Goal: Task Accomplishment & Management: Use online tool/utility

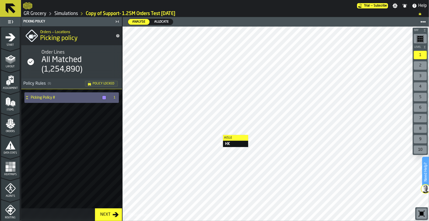
scroll to position [193, 0]
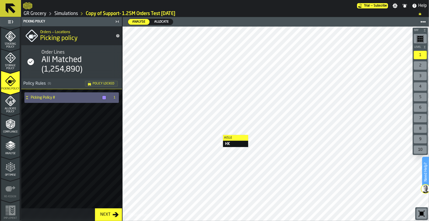
drag, startPoint x: 0, startPoint y: 0, endPoint x: 38, endPoint y: 15, distance: 40.5
click at [38, 15] on link "GR Grocery" at bounding box center [35, 14] width 23 height 6
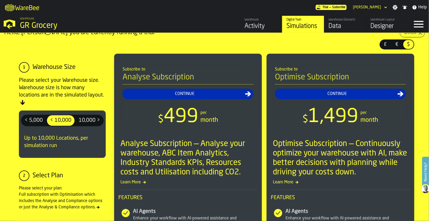
scroll to position [1, 0]
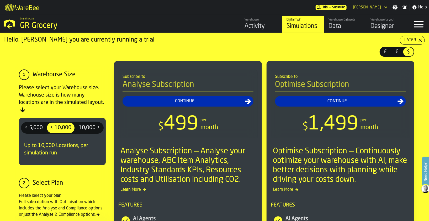
click at [337, 21] on div "Warehouse Datasets" at bounding box center [345, 20] width 33 height 4
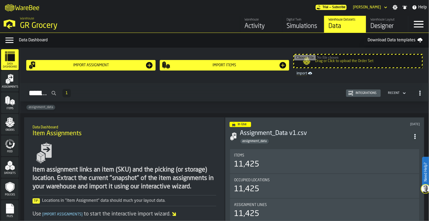
click at [382, 20] on div "Warehouse Layout" at bounding box center [387, 20] width 33 height 4
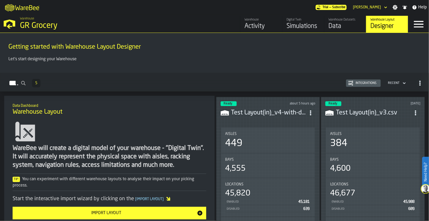
click at [382, 20] on div "Warehouse Layout" at bounding box center [387, 20] width 33 height 4
click at [260, 112] on h3 "Test Layout(in)_v4-with-doors-2025-09-11-fix.csv" at bounding box center [268, 112] width 75 height 8
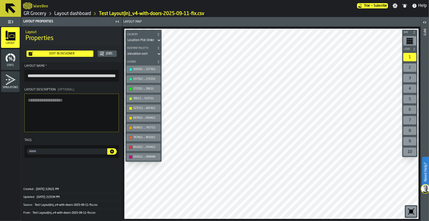
click at [79, 13] on link "Layout dashboard" at bounding box center [72, 14] width 37 height 6
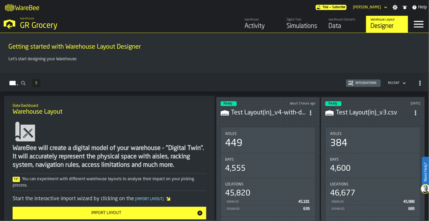
click at [243, 114] on h3 "Test Layout(in)_v4-with-doors-2025-09-11-fix.csv" at bounding box center [268, 112] width 75 height 8
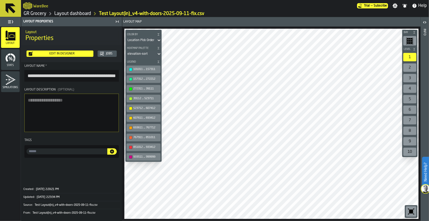
click at [68, 12] on link "Layout dashboard" at bounding box center [72, 14] width 37 height 6
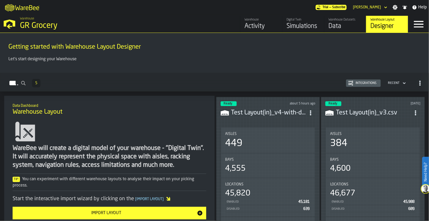
click at [345, 25] on div "Data" at bounding box center [345, 26] width 33 height 8
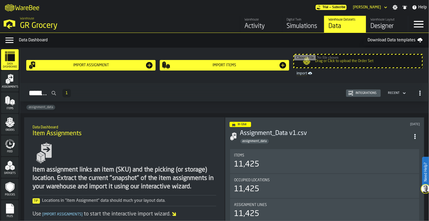
scroll to position [2, 0]
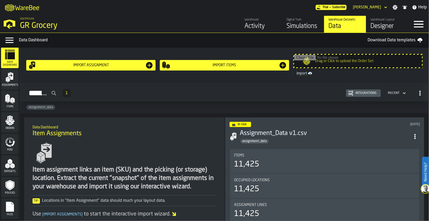
click at [385, 16] on link "Warehouse Layout Designer" at bounding box center [387, 24] width 42 height 17
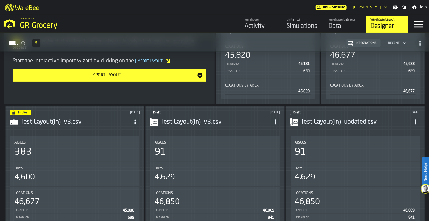
scroll to position [73, 0]
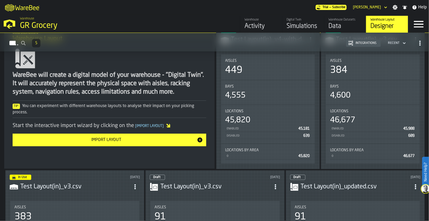
click at [138, 138] on div "Import Layout" at bounding box center [106, 140] width 181 height 6
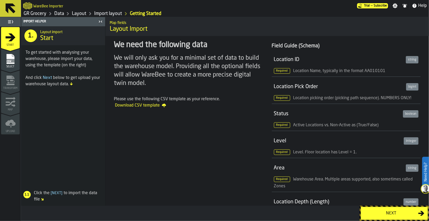
click at [395, 210] on div "Next" at bounding box center [391, 213] width 54 height 6
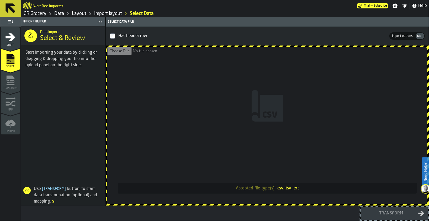
click at [297, 114] on input "Accepted file type(s): .csv, .tsv, .txt" at bounding box center [267, 125] width 320 height 157
type input "**********"
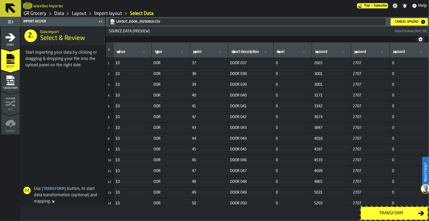
click at [411, 217] on button "Transform" at bounding box center [394, 212] width 67 height 13
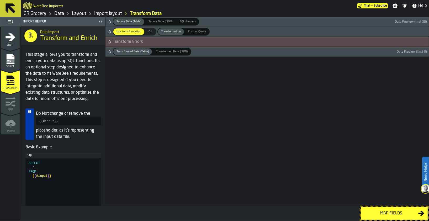
click at [126, 32] on span "Use transformation" at bounding box center [128, 31] width 29 height 4
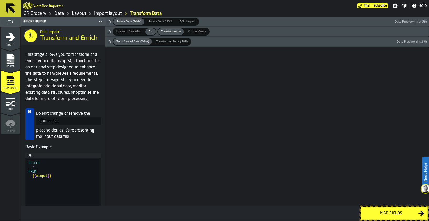
click at [131, 30] on span "Use transformation" at bounding box center [128, 31] width 29 height 4
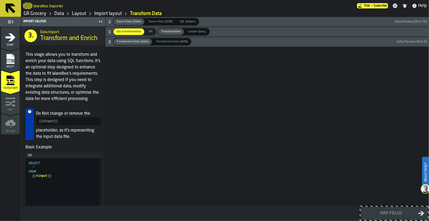
click at [187, 32] on span "Custom Query" at bounding box center [197, 31] width 22 height 4
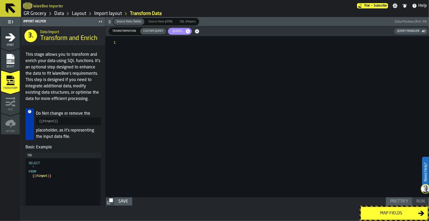
click at [188, 30] on icon "button-" at bounding box center [188, 31] width 4 height 4
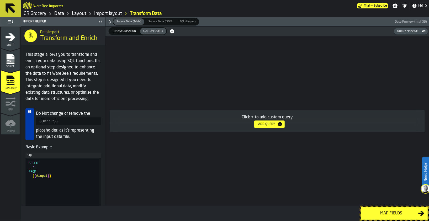
click at [127, 28] on div "Transformation" at bounding box center [124, 31] width 30 height 7
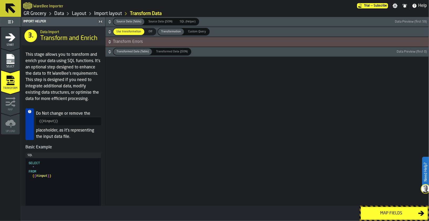
click at [109, 30] on icon "button-" at bounding box center [110, 30] width 2 height 1
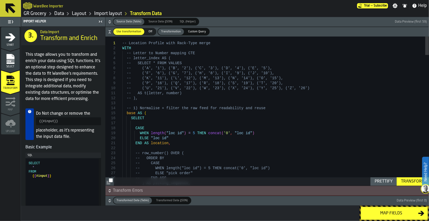
type textarea "**********"
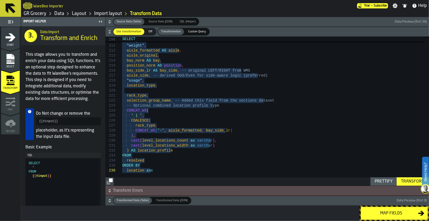
click at [14, 39] on icon "menu Start" at bounding box center [10, 37] width 11 height 11
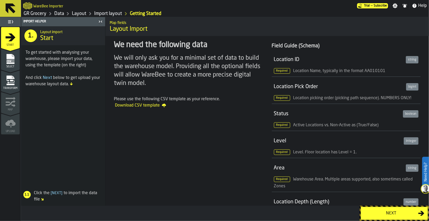
click at [109, 13] on link "Import layout" at bounding box center [108, 14] width 28 height 6
click at [40, 13] on link "GR Grocery" at bounding box center [35, 14] width 23 height 6
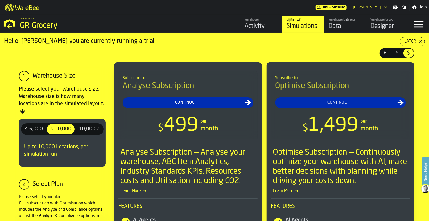
click at [385, 20] on div "Warehouse Layout" at bounding box center [387, 20] width 33 height 4
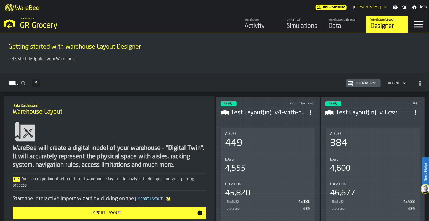
click at [337, 24] on div "Data" at bounding box center [345, 26] width 33 height 8
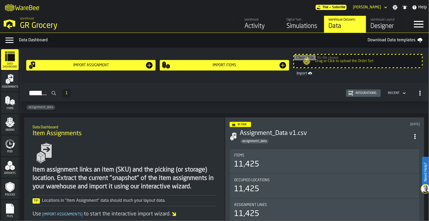
click at [383, 24] on div "Designer" at bounding box center [387, 26] width 33 height 8
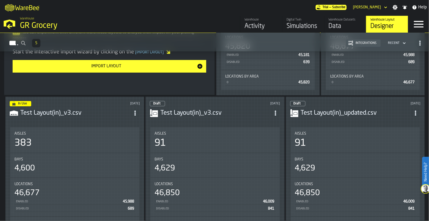
scroll to position [146, 0]
click at [334, 114] on h3 "Test Layout(in)_updated.csv" at bounding box center [356, 113] width 110 height 8
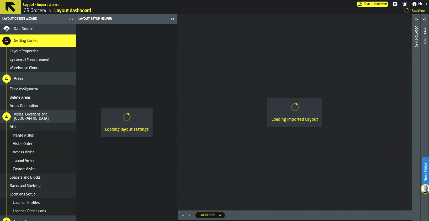
click at [171, 17] on icon "button-toggle-Close me" at bounding box center [172, 19] width 6 height 6
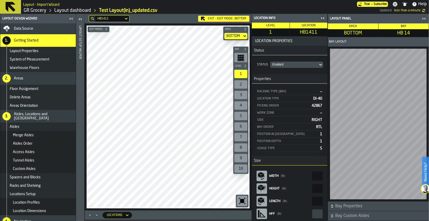
click at [323, 15] on icon "button-toggle-Close me" at bounding box center [323, 18] width 6 height 6
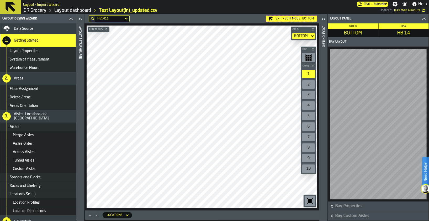
click at [28, 5] on h2 "Layout - Import Wizard" at bounding box center [41, 4] width 36 height 5
click at [61, 11] on link "Layout dashboard" at bounding box center [72, 11] width 37 height 6
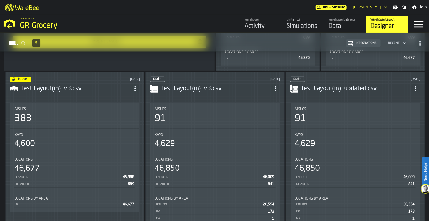
scroll to position [173, 0]
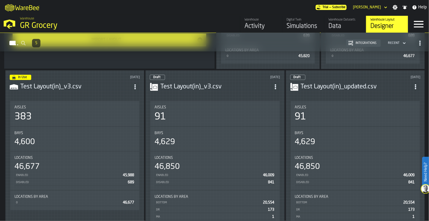
click at [337, 83] on h3 "Test Layout(in)_updated.csv" at bounding box center [356, 86] width 110 height 8
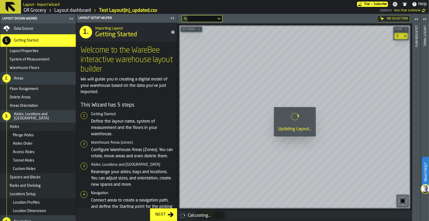
click at [172, 18] on icon "button-toggle-Close me" at bounding box center [172, 18] width 6 height 6
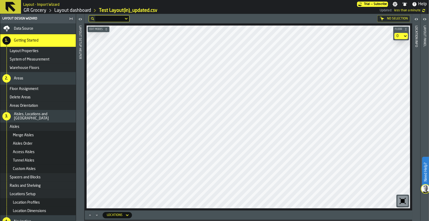
click at [30, 9] on link "GR Grocery" at bounding box center [35, 11] width 23 height 6
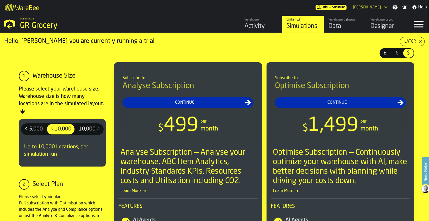
click at [348, 27] on div "Data" at bounding box center [345, 26] width 33 height 8
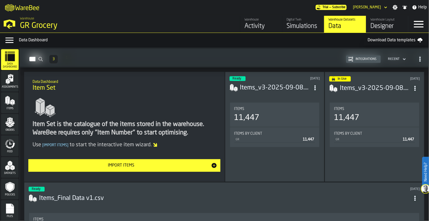
scroll to position [219, 0]
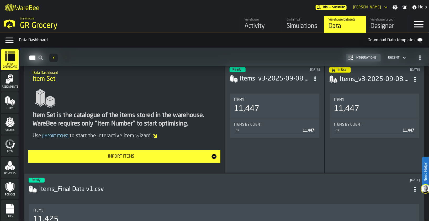
click at [174, 159] on button "Import Items" at bounding box center [124, 156] width 192 height 13
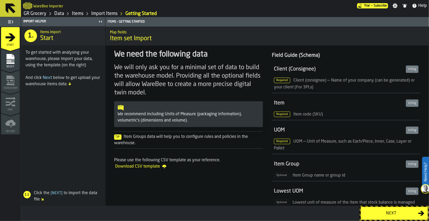
click at [392, 212] on div "Next" at bounding box center [391, 213] width 54 height 6
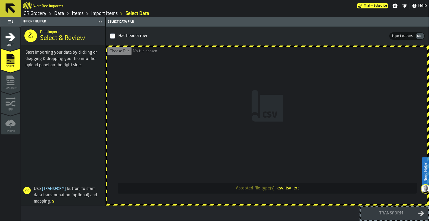
click at [249, 137] on input "Accepted file type(s): .csv, .tsv, .txt" at bounding box center [267, 125] width 320 height 157
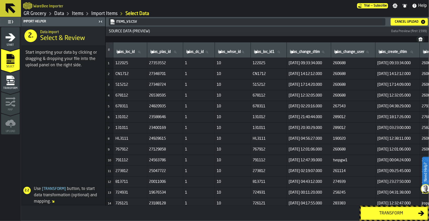
click at [393, 214] on div "Transform" at bounding box center [391, 213] width 54 height 6
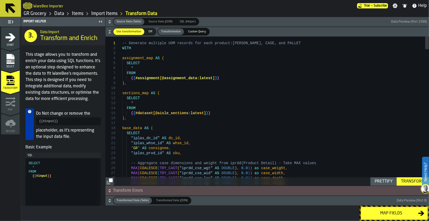
click at [388, 209] on button "Map fields" at bounding box center [394, 212] width 67 height 13
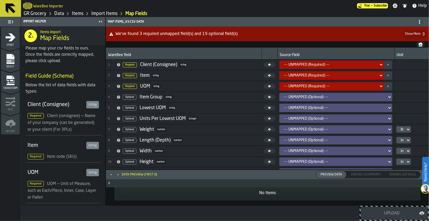
click at [307, 65] on div "--- UNMAPPED (Required) ---" at bounding box center [330, 64] width 93 height 4
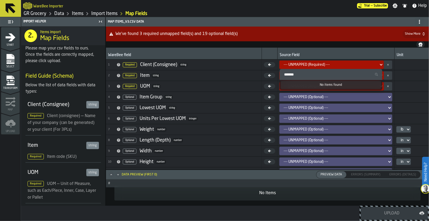
click at [307, 65] on div "--- UNMAPPED (Required) ---" at bounding box center [330, 64] width 93 height 4
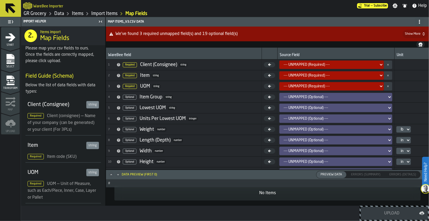
click at [8, 81] on icon "menu Transform" at bounding box center [10, 80] width 11 height 11
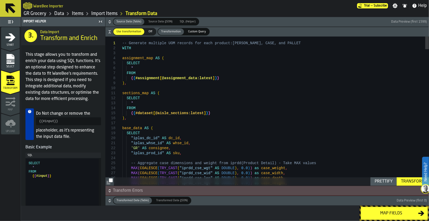
click at [412, 181] on div "Transform" at bounding box center [413, 181] width 28 height 6
click at [397, 207] on button "Map fields" at bounding box center [394, 212] width 67 height 13
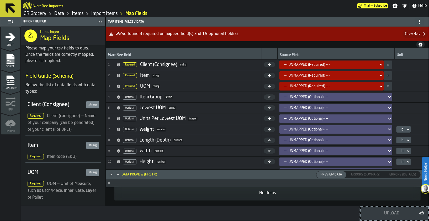
click at [10, 61] on rect "menu Select" at bounding box center [10, 61] width 8 height 4
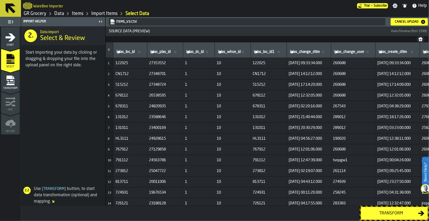
click at [392, 208] on button "Transform" at bounding box center [394, 212] width 67 height 13
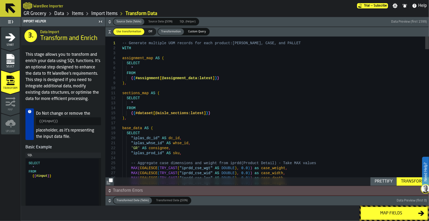
click at [407, 183] on div "Transform" at bounding box center [413, 181] width 28 height 6
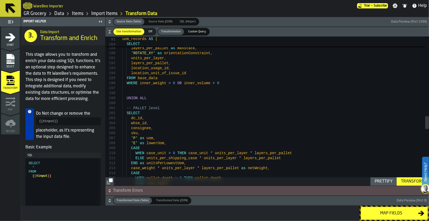
click at [118, 190] on span "Transform Errors" at bounding box center [270, 190] width 315 height 6
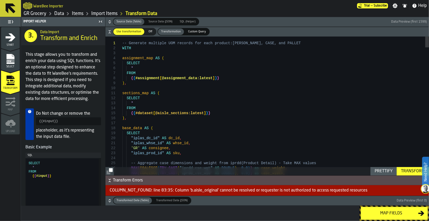
click at [16, 105] on div "Map" at bounding box center [10, 104] width 19 height 14
click at [398, 210] on div "Map fields" at bounding box center [391, 213] width 54 height 6
